Goal: Information Seeking & Learning: Learn about a topic

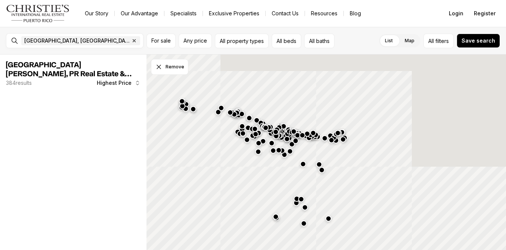
click at [121, 80] on span "Highest Price" at bounding box center [114, 83] width 35 height 6
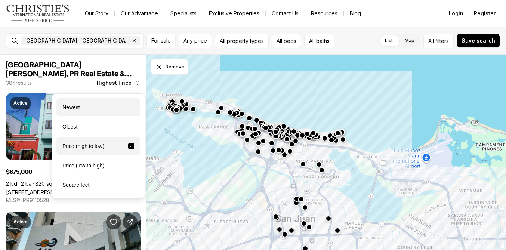
click at [79, 106] on div "Newest" at bounding box center [98, 107] width 84 height 18
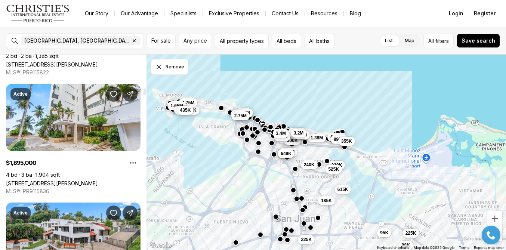
scroll to position [1080, 0]
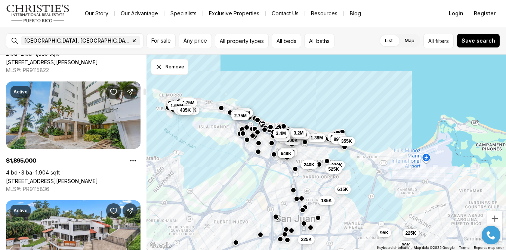
click at [80, 178] on link "51 KING'S COURT ST #14B, SAN JUAN PR, 00911" at bounding box center [52, 181] width 92 height 6
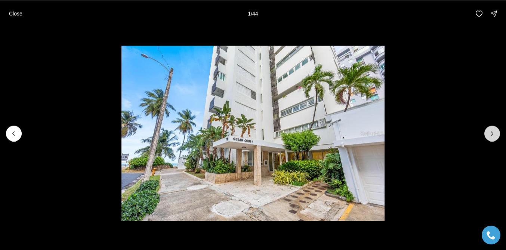
click at [491, 137] on button "Next slide" at bounding box center [492, 133] width 16 height 16
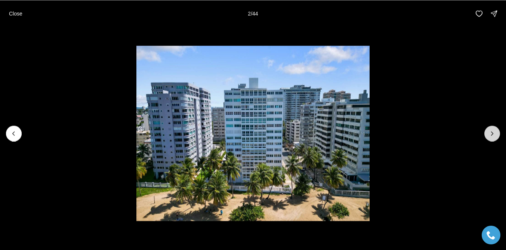
click at [491, 137] on button "Next slide" at bounding box center [492, 133] width 16 height 16
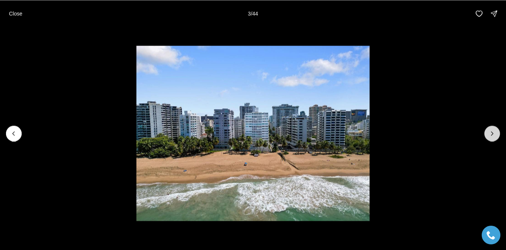
click at [491, 137] on button "Next slide" at bounding box center [492, 133] width 16 height 16
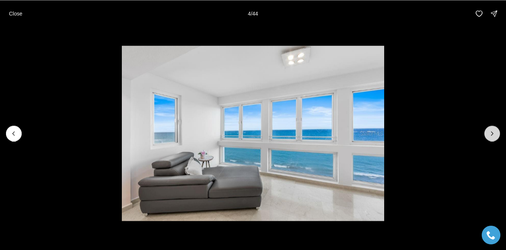
click at [491, 137] on button "Next slide" at bounding box center [492, 133] width 16 height 16
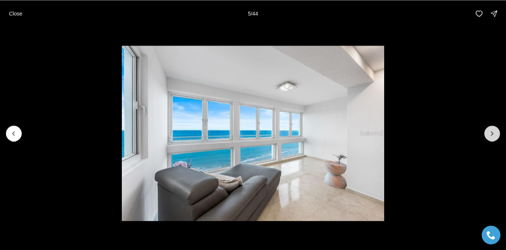
click at [491, 137] on button "Next slide" at bounding box center [492, 133] width 16 height 16
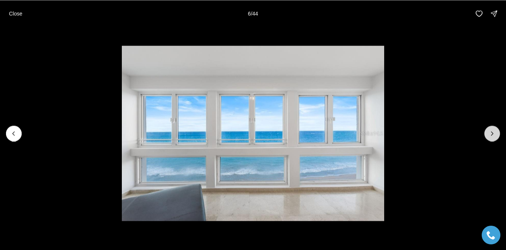
click at [491, 137] on button "Next slide" at bounding box center [492, 133] width 16 height 16
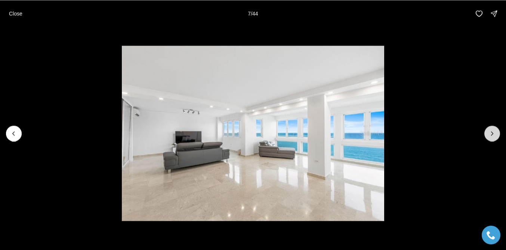
click at [491, 137] on button "Next slide" at bounding box center [492, 133] width 16 height 16
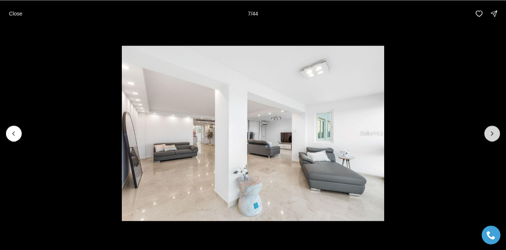
click at [491, 137] on button "Next slide" at bounding box center [492, 133] width 16 height 16
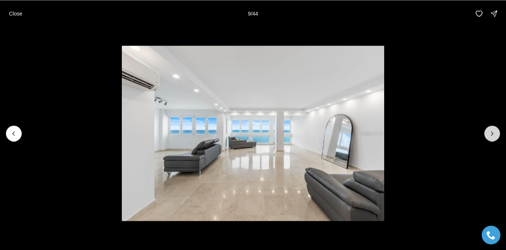
click at [491, 137] on button "Next slide" at bounding box center [492, 133] width 16 height 16
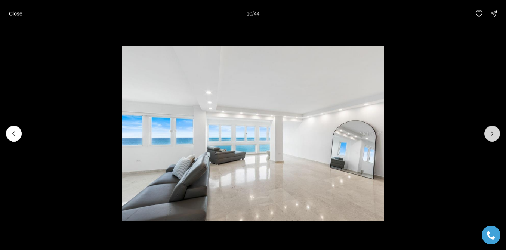
click at [491, 138] on button "Next slide" at bounding box center [492, 133] width 16 height 16
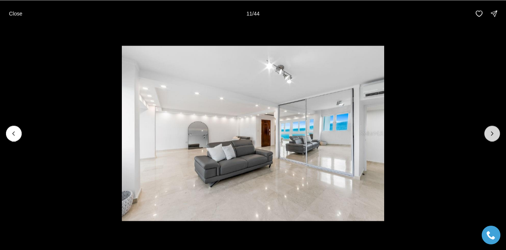
click at [491, 138] on button "Next slide" at bounding box center [492, 133] width 16 height 16
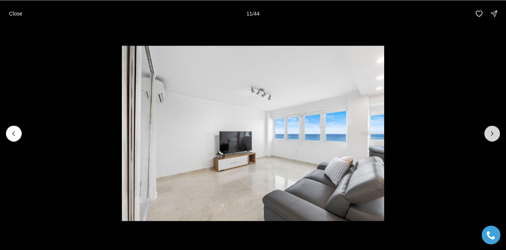
click at [491, 138] on button "Next slide" at bounding box center [492, 133] width 16 height 16
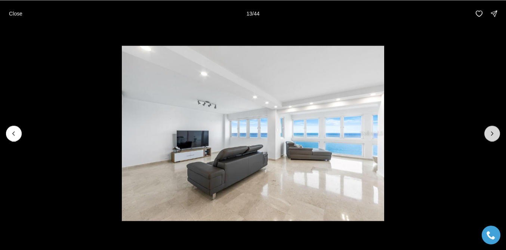
click at [491, 138] on button "Next slide" at bounding box center [492, 133] width 16 height 16
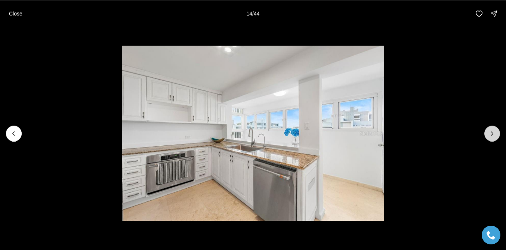
click at [491, 138] on button "Next slide" at bounding box center [492, 133] width 16 height 16
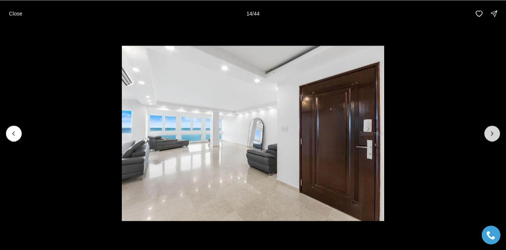
click at [491, 138] on button "Next slide" at bounding box center [492, 133] width 16 height 16
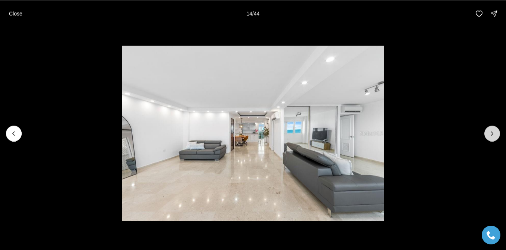
click at [491, 138] on button "Next slide" at bounding box center [492, 133] width 16 height 16
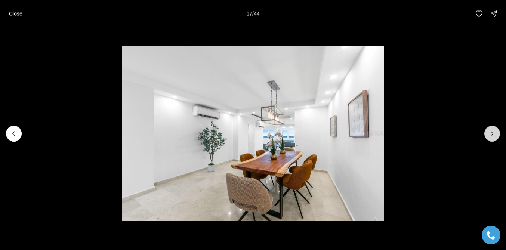
click at [491, 138] on button "Next slide" at bounding box center [492, 133] width 16 height 16
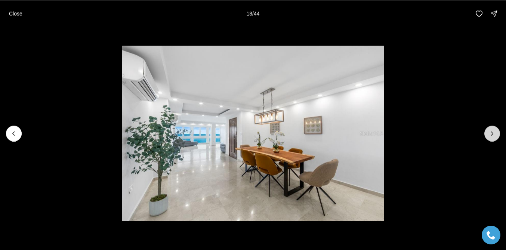
click at [491, 137] on button "Next slide" at bounding box center [492, 133] width 16 height 16
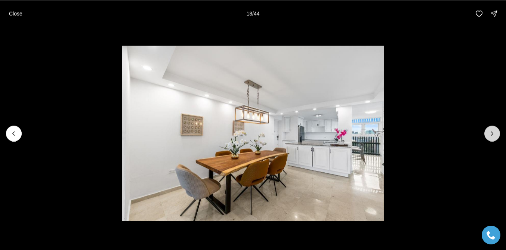
click at [491, 137] on button "Next slide" at bounding box center [492, 133] width 16 height 16
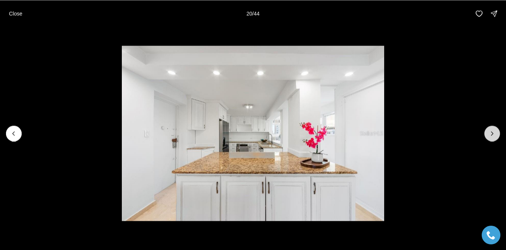
click at [491, 137] on button "Next slide" at bounding box center [492, 133] width 16 height 16
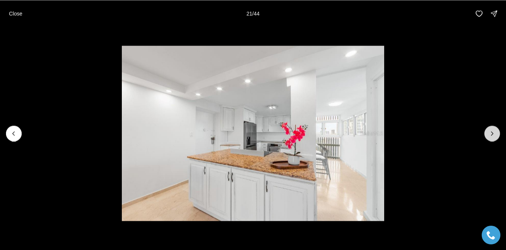
click at [491, 137] on button "Next slide" at bounding box center [492, 133] width 16 height 16
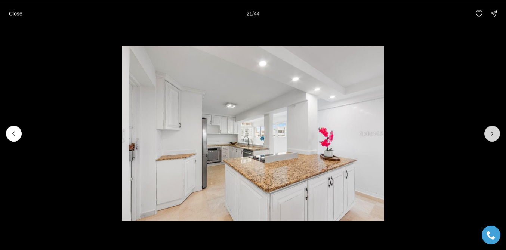
click at [491, 137] on button "Next slide" at bounding box center [492, 133] width 16 height 16
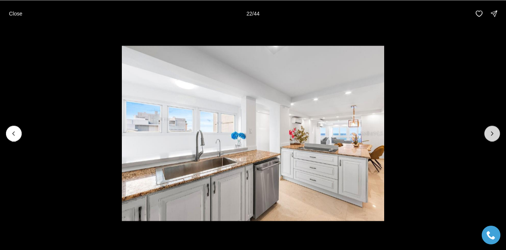
click at [491, 137] on button "Next slide" at bounding box center [492, 133] width 16 height 16
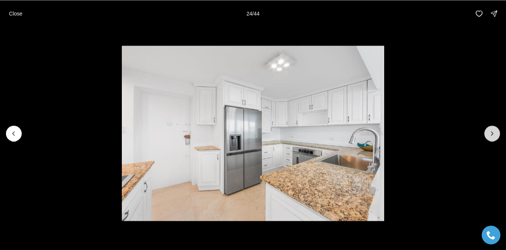
click at [491, 138] on button "Next slide" at bounding box center [492, 133] width 16 height 16
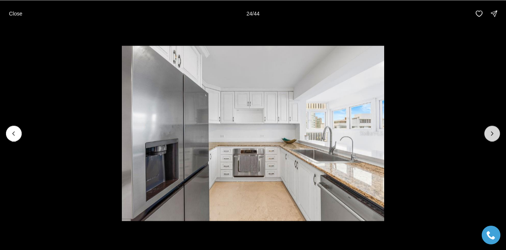
click at [491, 138] on button "Next slide" at bounding box center [492, 133] width 16 height 16
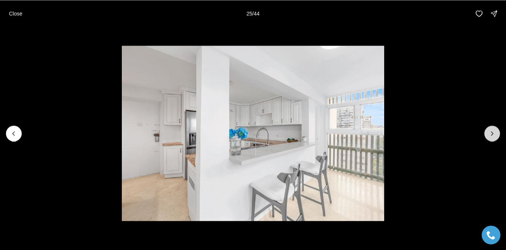
click at [491, 138] on button "Next slide" at bounding box center [492, 133] width 16 height 16
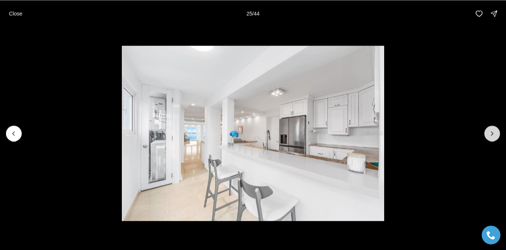
click at [491, 138] on button "Next slide" at bounding box center [492, 133] width 16 height 16
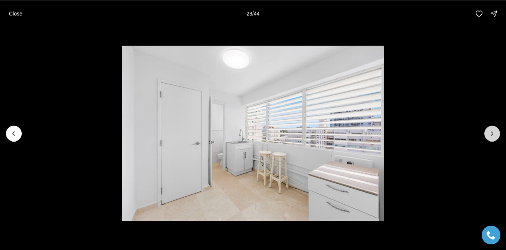
click at [491, 138] on button "Next slide" at bounding box center [492, 133] width 16 height 16
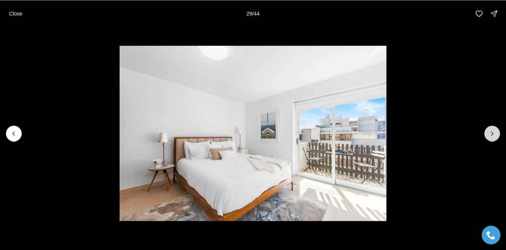
click at [491, 139] on button "Next slide" at bounding box center [492, 133] width 16 height 16
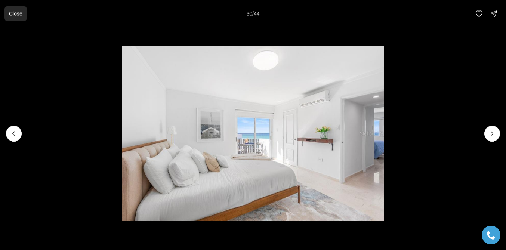
click at [13, 11] on p "Close" at bounding box center [15, 13] width 13 height 6
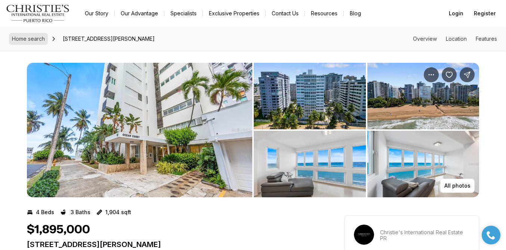
click at [33, 35] on link "Home search" at bounding box center [28, 39] width 39 height 12
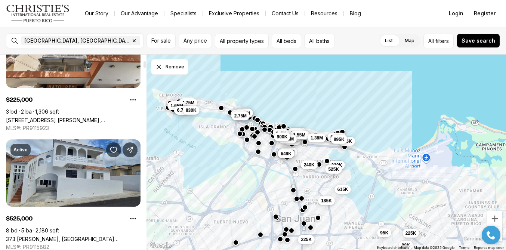
scroll to position [193, 0]
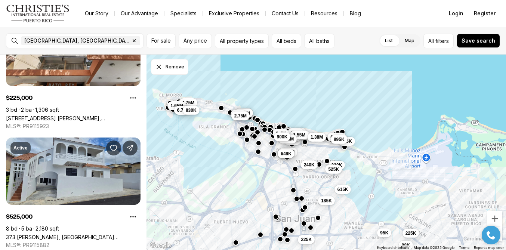
click at [319, 136] on span "1.38M" at bounding box center [316, 137] width 12 height 6
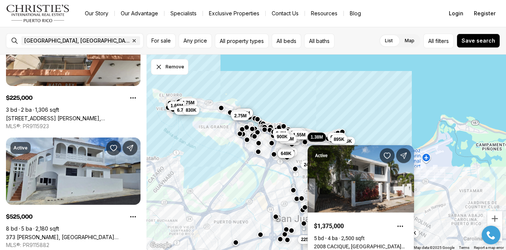
click at [259, 120] on button "button" at bounding box center [257, 119] width 6 height 6
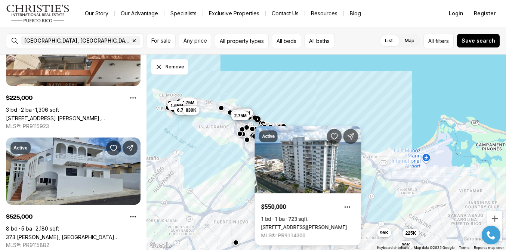
click at [253, 119] on button "button" at bounding box center [255, 118] width 6 height 6
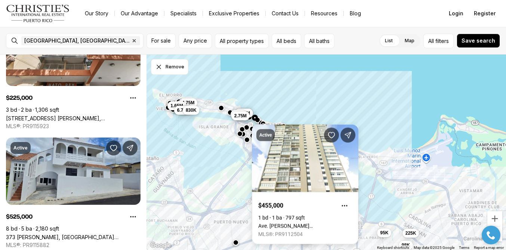
click at [258, 121] on div "Active $455,000 1 bd 1 ba 797 sqft Ave. Ashford ASHFORD AVE AVE #1104, SAN JUAN…" at bounding box center [305, 181] width 106 height 125
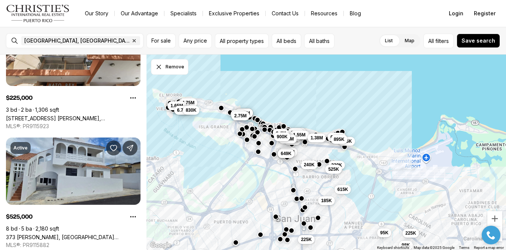
click at [258, 121] on button "button" at bounding box center [257, 120] width 6 height 6
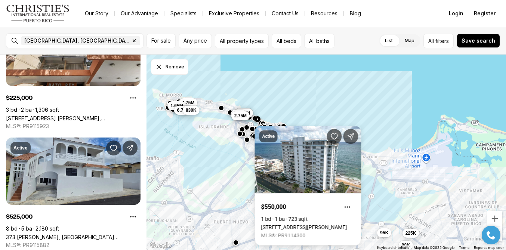
click at [262, 122] on div "Active $550,000 1 bd 1 ba 723 sqft 1035 ASHFORD AVE #505, SAN JUAN PR, 00907 ML…" at bounding box center [308, 182] width 106 height 125
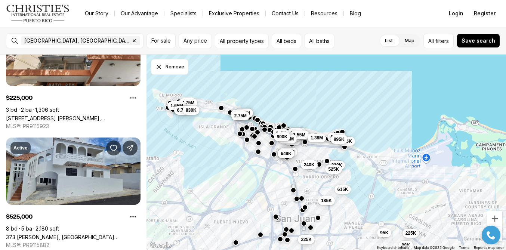
click at [284, 125] on button "button" at bounding box center [283, 126] width 6 height 6
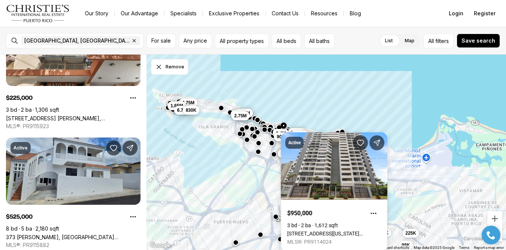
click at [319, 230] on link "2 WASHINGTON ST #1002, SAN JUAN PR, 00907" at bounding box center [334, 233] width 94 height 6
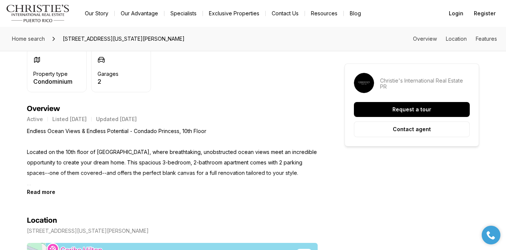
scroll to position [289, 0]
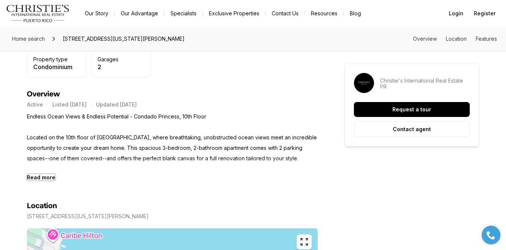
click at [46, 175] on b "Read more" at bounding box center [41, 177] width 28 height 6
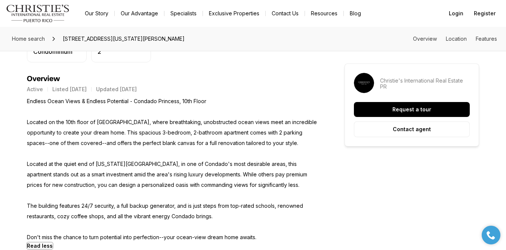
scroll to position [0, 0]
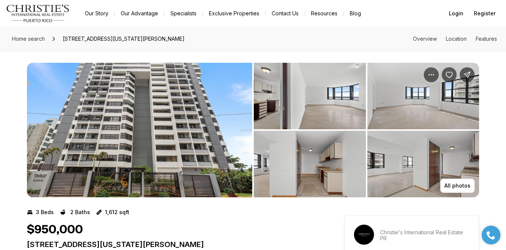
click at [114, 153] on img "View image gallery" at bounding box center [139, 130] width 225 height 134
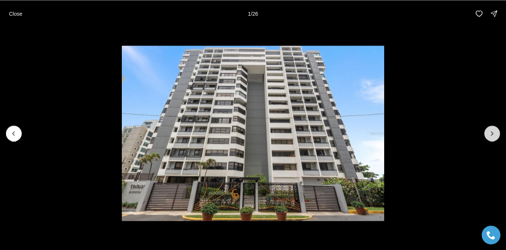
click at [488, 131] on button "Next slide" at bounding box center [492, 133] width 16 height 16
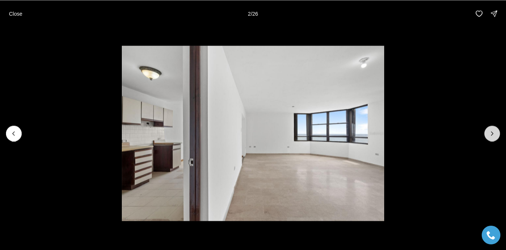
click at [488, 132] on button "Next slide" at bounding box center [492, 133] width 16 height 16
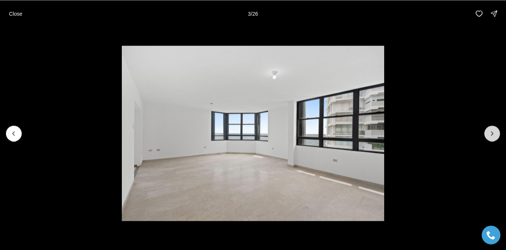
click at [488, 132] on button "Next slide" at bounding box center [492, 133] width 16 height 16
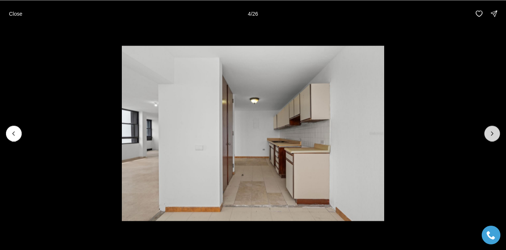
click at [488, 133] on button "Next slide" at bounding box center [492, 133] width 16 height 16
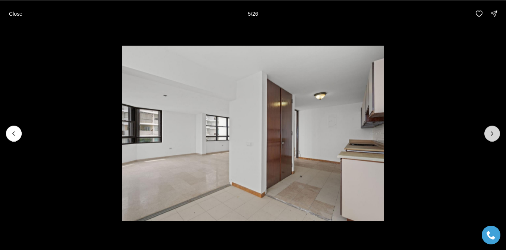
click at [488, 133] on button "Next slide" at bounding box center [492, 133] width 16 height 16
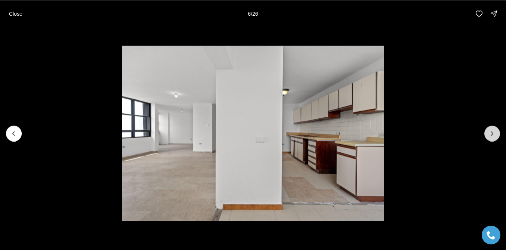
click at [488, 133] on button "Next slide" at bounding box center [492, 133] width 16 height 16
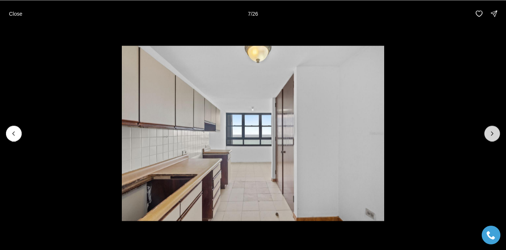
click at [488, 134] on button "Next slide" at bounding box center [492, 133] width 16 height 16
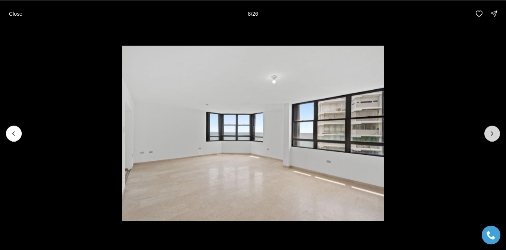
click at [488, 134] on button "Next slide" at bounding box center [492, 133] width 16 height 16
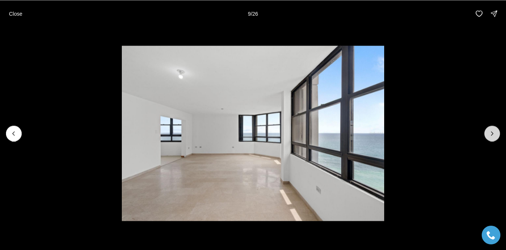
click at [488, 134] on button "Next slide" at bounding box center [492, 133] width 16 height 16
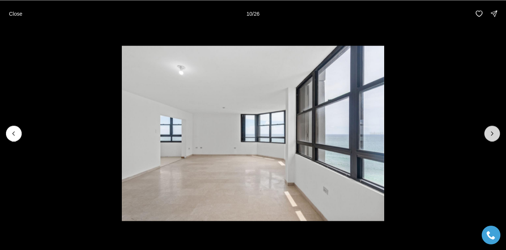
click at [488, 134] on button "Next slide" at bounding box center [492, 133] width 16 height 16
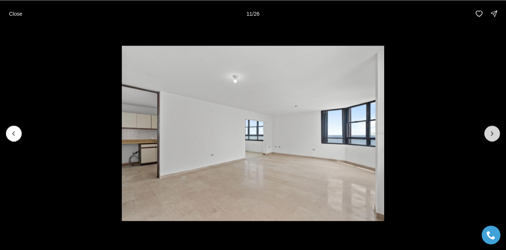
click at [488, 135] on button "Next slide" at bounding box center [492, 133] width 16 height 16
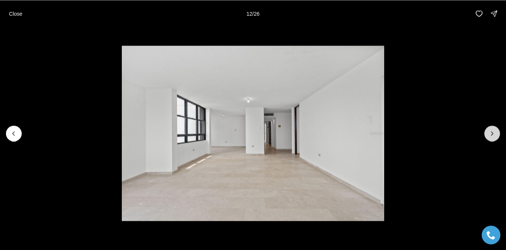
click at [488, 135] on button "Next slide" at bounding box center [492, 133] width 16 height 16
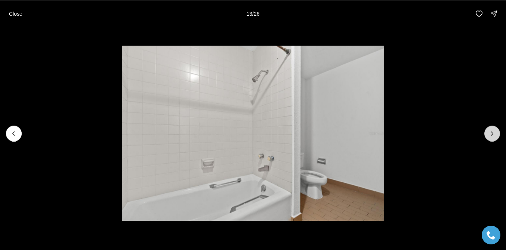
click at [488, 136] on button "Next slide" at bounding box center [492, 133] width 16 height 16
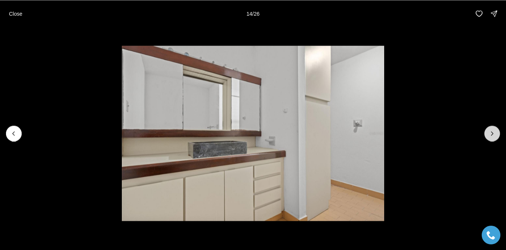
click at [488, 136] on button "Next slide" at bounding box center [492, 133] width 16 height 16
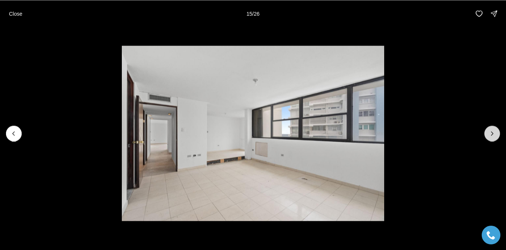
click at [488, 136] on button "Next slide" at bounding box center [492, 133] width 16 height 16
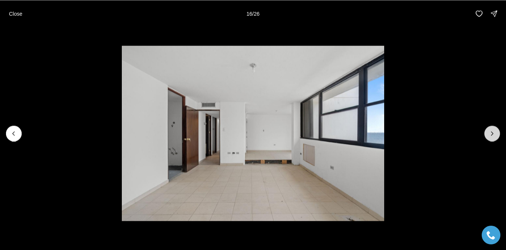
click at [488, 137] on button "Next slide" at bounding box center [492, 133] width 16 height 16
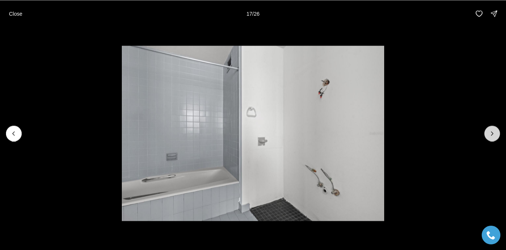
click at [487, 138] on button "Next slide" at bounding box center [492, 133] width 16 height 16
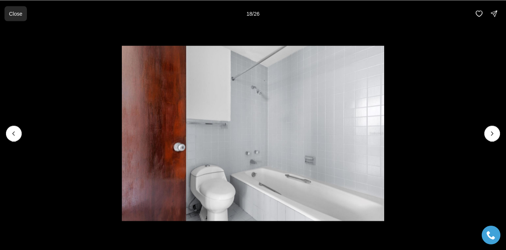
click at [24, 13] on button "Close" at bounding box center [15, 13] width 22 height 15
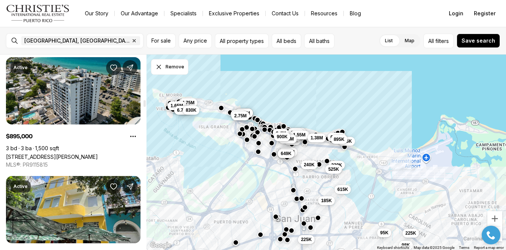
scroll to position [1444, 0]
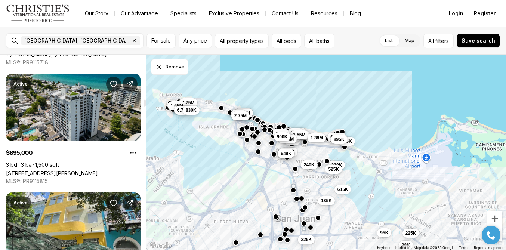
click at [74, 170] on link "[STREET_ADDRESS][PERSON_NAME]" at bounding box center [52, 173] width 92 height 6
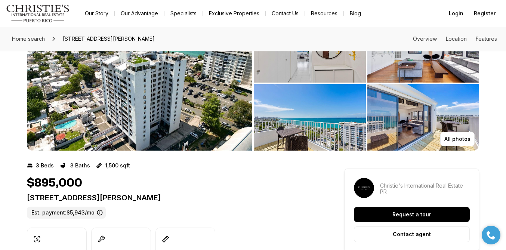
scroll to position [31, 0]
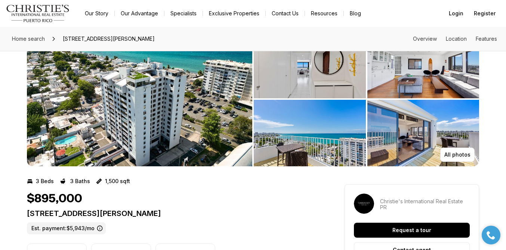
click at [172, 138] on img "View image gallery" at bounding box center [139, 99] width 225 height 134
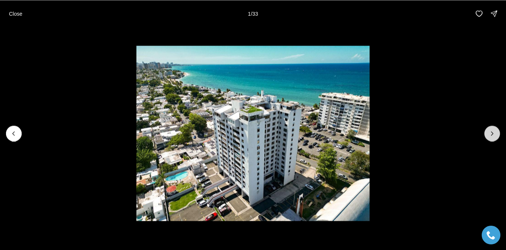
click at [494, 137] on icon "Next slide" at bounding box center [491, 133] width 7 height 7
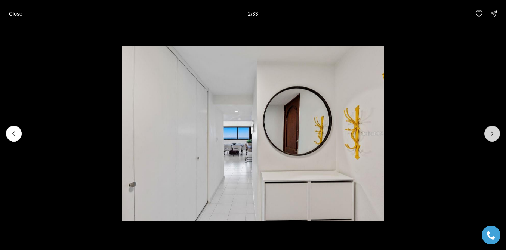
click at [494, 137] on icon "Next slide" at bounding box center [491, 133] width 7 height 7
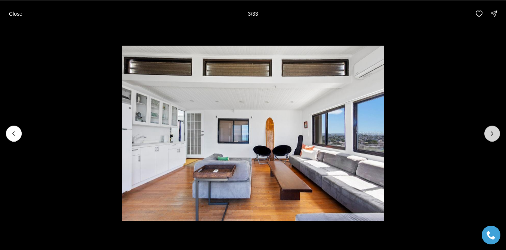
click at [494, 137] on icon "Next slide" at bounding box center [491, 133] width 7 height 7
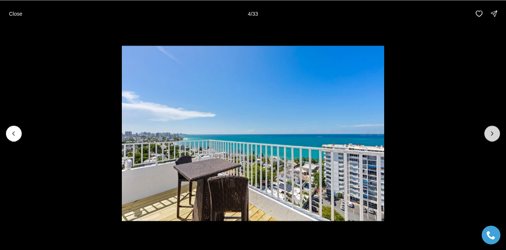
click at [494, 137] on icon "Next slide" at bounding box center [491, 133] width 7 height 7
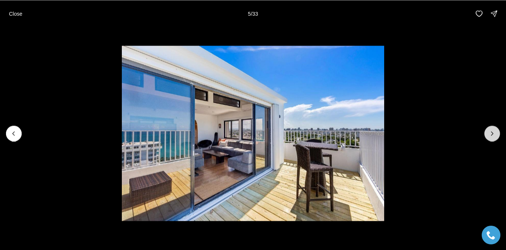
click at [494, 137] on icon "Next slide" at bounding box center [491, 133] width 7 height 7
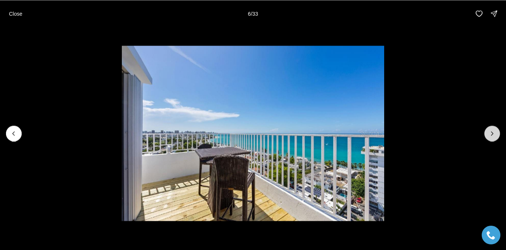
click at [494, 137] on button "Next slide" at bounding box center [492, 133] width 16 height 16
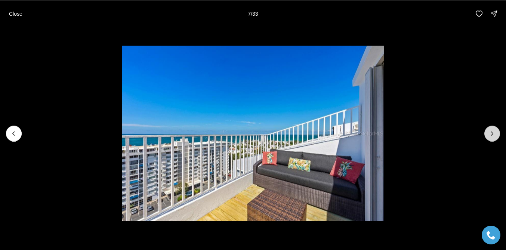
click at [494, 137] on button "Next slide" at bounding box center [492, 133] width 16 height 16
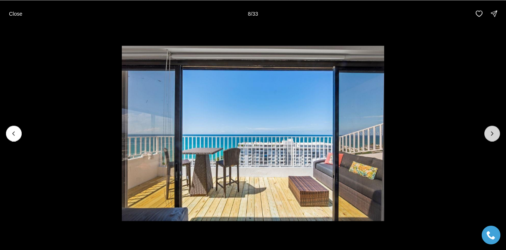
click at [494, 137] on button "Next slide" at bounding box center [492, 133] width 16 height 16
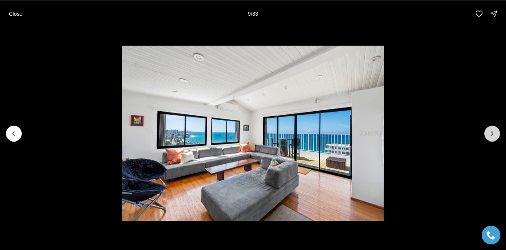
click at [494, 137] on button "Next slide" at bounding box center [492, 133] width 16 height 16
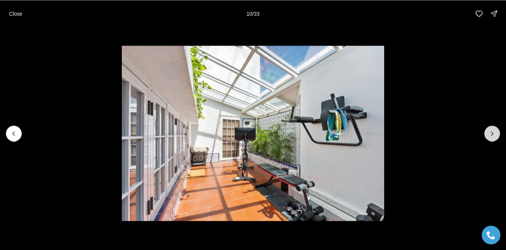
click at [494, 137] on button "Next slide" at bounding box center [492, 133] width 16 height 16
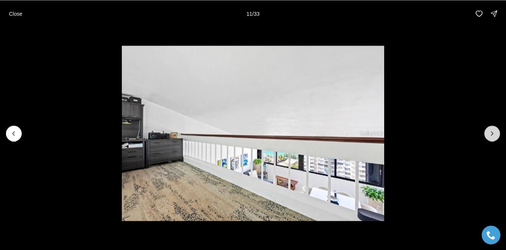
click at [494, 137] on button "Next slide" at bounding box center [492, 133] width 16 height 16
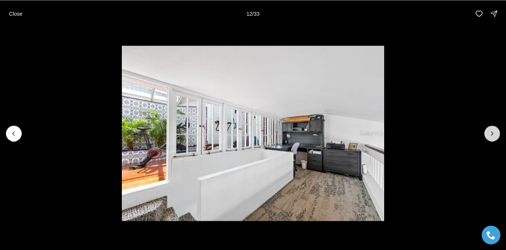
click at [494, 137] on button "Next slide" at bounding box center [492, 133] width 16 height 16
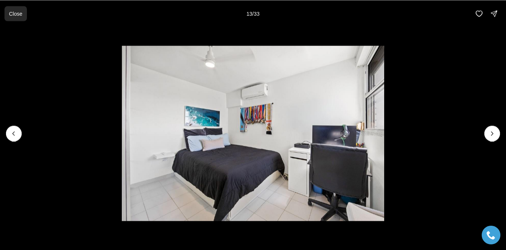
click at [18, 13] on p "Close" at bounding box center [15, 13] width 13 height 6
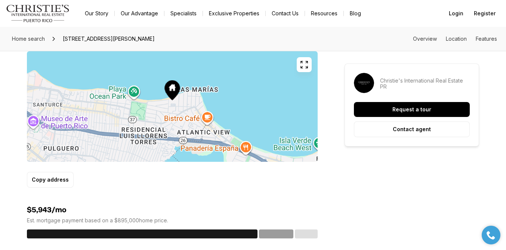
scroll to position [531, 0]
